Goal: Transaction & Acquisition: Purchase product/service

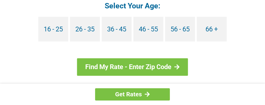
scroll to position [659, 0]
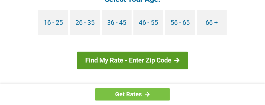
click at [120, 52] on link "Find My Rate - Enter Zip Code" at bounding box center [132, 60] width 111 height 17
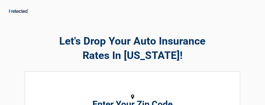
drag, startPoint x: 0, startPoint y: 0, endPoint x: 142, endPoint y: 50, distance: 150.8
click at [142, 50] on h2 "Let's Drop Your Auto Insurance Rates In Wisconsin!" at bounding box center [133, 48] width 216 height 28
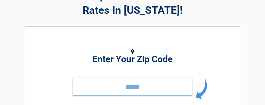
scroll to position [61, 0]
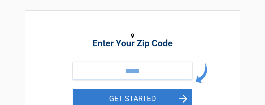
type input "*****"
click at [142, 95] on button "GET STARTED" at bounding box center [133, 98] width 120 height 19
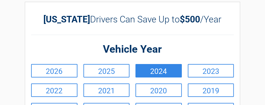
scroll to position [30, 0]
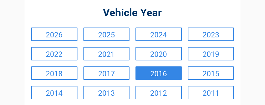
click at [163, 70] on link "2016" at bounding box center [159, 72] width 46 height 13
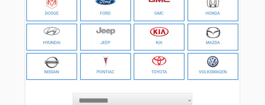
scroll to position [119, 0]
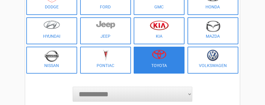
click at [155, 62] on figure at bounding box center [159, 56] width 44 height 13
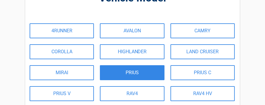
scroll to position [60, 0]
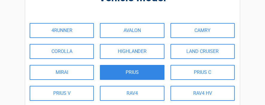
click at [133, 72] on link "PRIUS" at bounding box center [132, 72] width 64 height 15
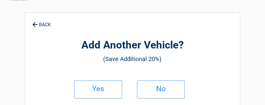
scroll to position [0, 0]
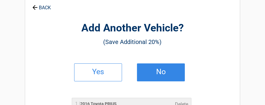
click at [148, 70] on h2 "No" at bounding box center [160, 72] width 35 height 4
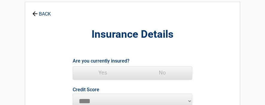
scroll to position [30, 0]
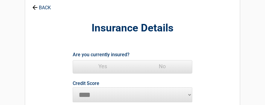
click at [100, 64] on span "Yes" at bounding box center [103, 66] width 60 height 12
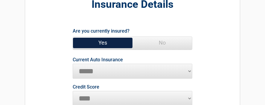
scroll to position [60, 0]
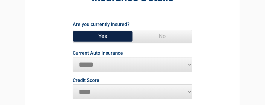
click at [189, 63] on select "**********" at bounding box center [133, 64] width 120 height 15
select select "****"
click at [73, 57] on select "**********" at bounding box center [133, 64] width 120 height 15
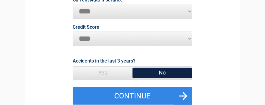
scroll to position [119, 0]
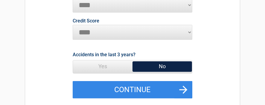
click at [160, 65] on span "No" at bounding box center [163, 66] width 60 height 12
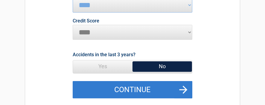
click at [134, 89] on button "Continue" at bounding box center [133, 89] width 120 height 17
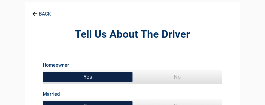
scroll to position [30, 0]
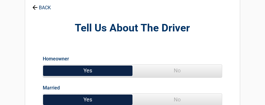
click at [104, 71] on span "Yes" at bounding box center [88, 71] width 90 height 12
click at [164, 98] on span "No" at bounding box center [178, 100] width 90 height 12
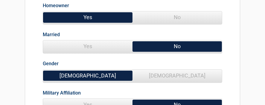
scroll to position [90, 0]
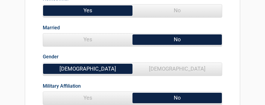
click at [175, 68] on span "Female" at bounding box center [178, 69] width 90 height 12
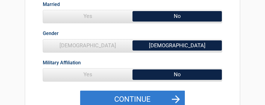
scroll to position [119, 0]
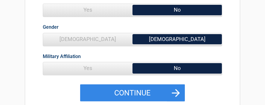
click at [167, 67] on span "No" at bounding box center [178, 68] width 90 height 12
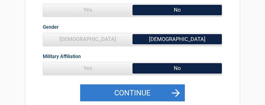
click at [142, 92] on button "Continue" at bounding box center [132, 92] width 105 height 17
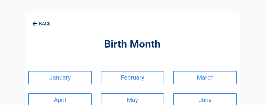
scroll to position [0, 0]
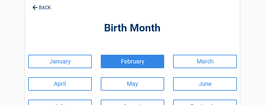
click at [129, 59] on link "February" at bounding box center [133, 61] width 64 height 13
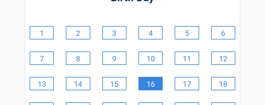
click at [149, 82] on link "16" at bounding box center [151, 83] width 24 height 13
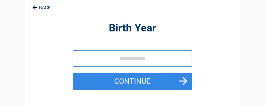
drag, startPoint x: 107, startPoint y: 60, endPoint x: 102, endPoint y: 61, distance: 5.2
click at [107, 60] on input "tel" at bounding box center [133, 58] width 120 height 16
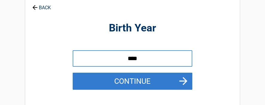
type input "****"
click at [121, 84] on button "Continue" at bounding box center [133, 81] width 120 height 17
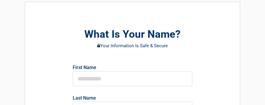
scroll to position [30, 0]
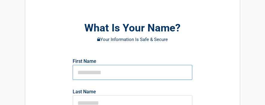
click at [108, 72] on input "text" at bounding box center [133, 72] width 120 height 15
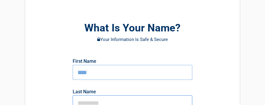
scroll to position [31, 0]
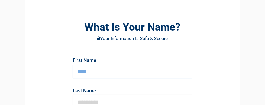
click at [81, 71] on input "****" at bounding box center [133, 71] width 120 height 15
type input "*****"
click at [82, 100] on input "text" at bounding box center [133, 102] width 120 height 15
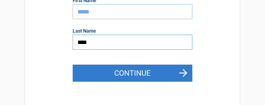
type input "****"
click at [128, 67] on button "Continue" at bounding box center [133, 73] width 120 height 17
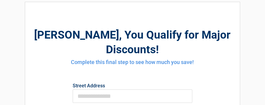
scroll to position [30, 0]
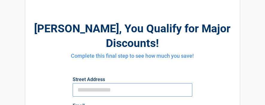
click at [107, 83] on input "First Name" at bounding box center [133, 89] width 120 height 13
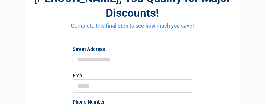
click at [113, 53] on input "First Name" at bounding box center [133, 59] width 120 height 13
type input "**********"
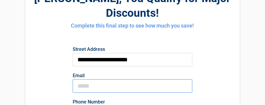
click at [93, 79] on input "Email" at bounding box center [133, 85] width 120 height 13
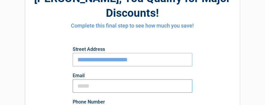
type input "**********"
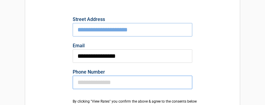
click at [88, 76] on input "Phone Number" at bounding box center [133, 82] width 120 height 13
click at [98, 76] on input "Phone Number" at bounding box center [133, 82] width 120 height 13
click at [112, 76] on input "Phone Number" at bounding box center [133, 82] width 120 height 13
click at [82, 76] on input "Phone Number" at bounding box center [133, 82] width 120 height 13
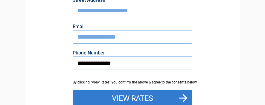
scroll to position [119, 0]
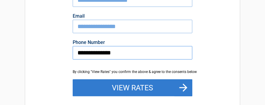
type input "**********"
click at [116, 79] on button "View Rates" at bounding box center [133, 87] width 120 height 17
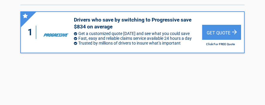
scroll to position [60, 0]
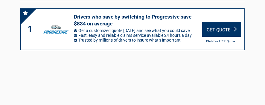
click at [217, 22] on div "Get Quote" at bounding box center [221, 29] width 39 height 15
